Goal: Register for event/course

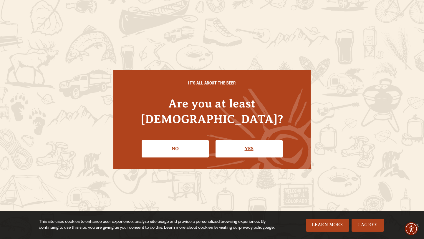
click at [251, 144] on link "Yes" at bounding box center [249, 148] width 67 height 17
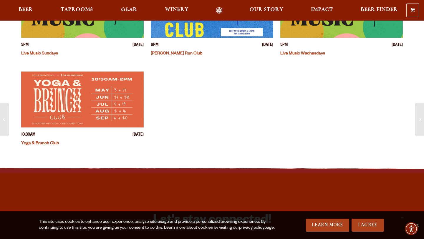
scroll to position [221, 0]
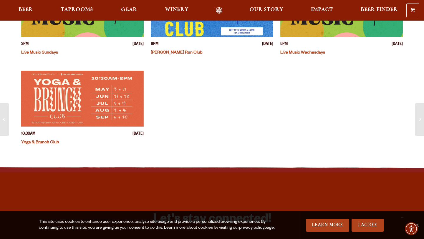
click at [49, 141] on link "Yoga & Brunch Club" at bounding box center [40, 142] width 38 height 5
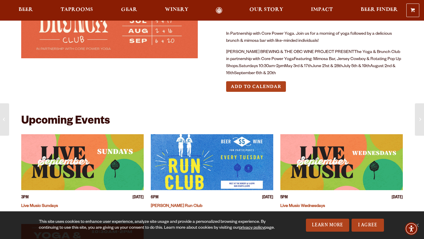
scroll to position [66, 0]
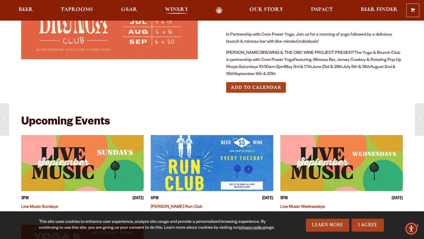
click at [181, 10] on span "Winery" at bounding box center [177, 9] width 24 height 5
